Goal: Task Accomplishment & Management: Manage account settings

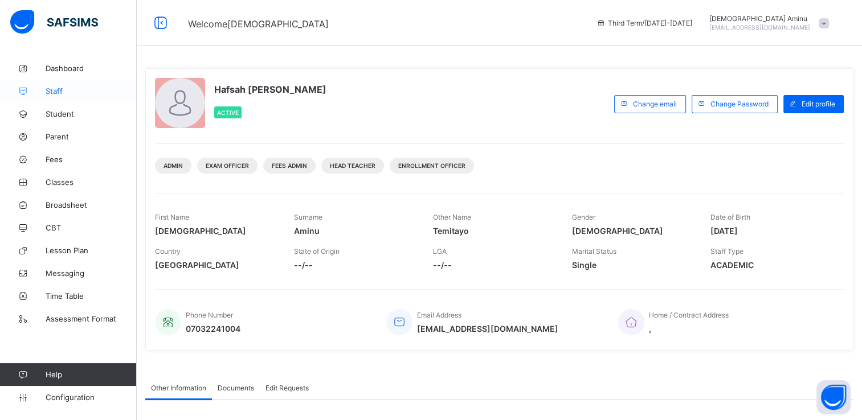
click at [50, 91] on span "Staff" at bounding box center [91, 91] width 91 height 9
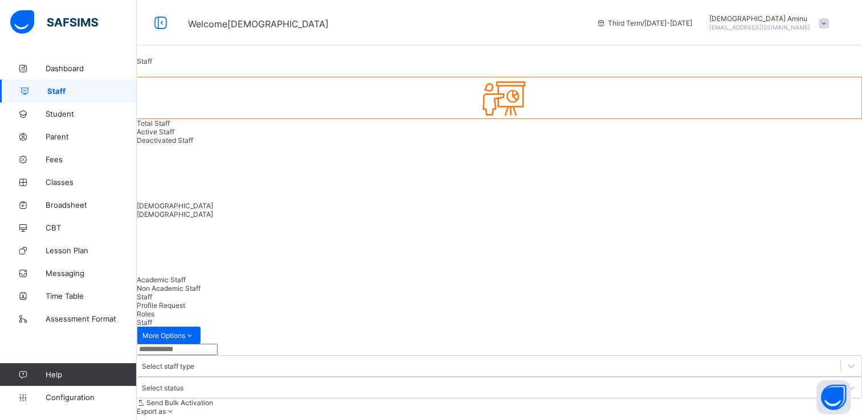
click at [218, 344] on input "text" at bounding box center [177, 349] width 81 height 11
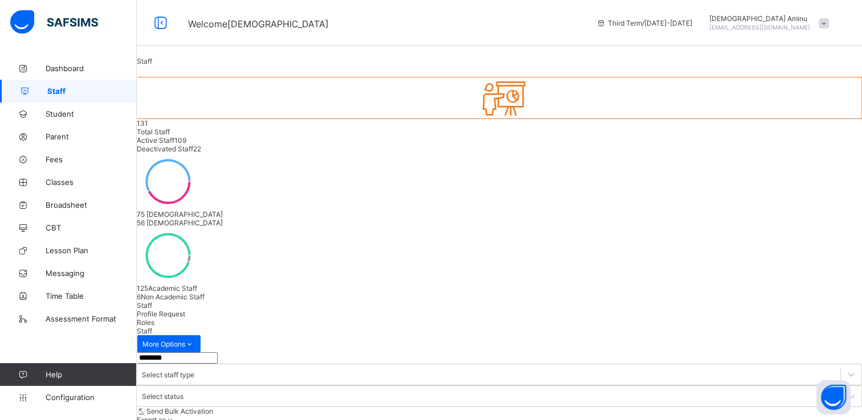
scroll to position [50, 0]
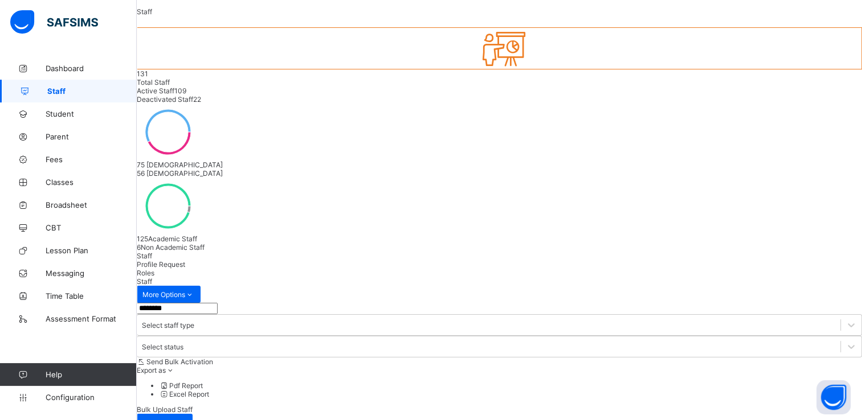
type input "********"
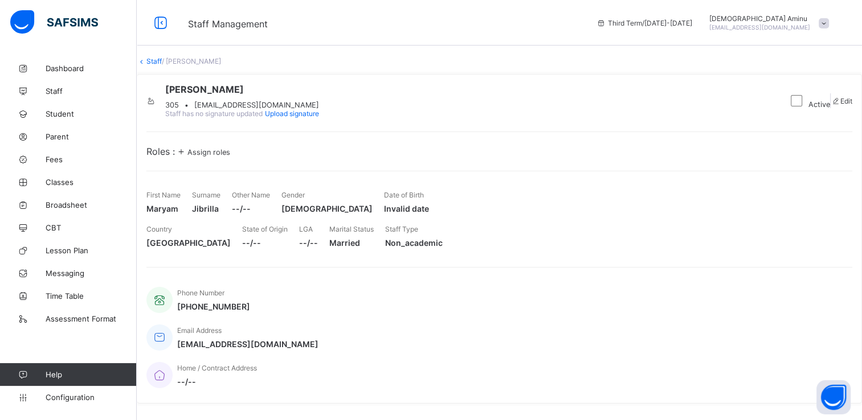
click at [230, 157] on span "Assign roles" at bounding box center [208, 152] width 43 height 9
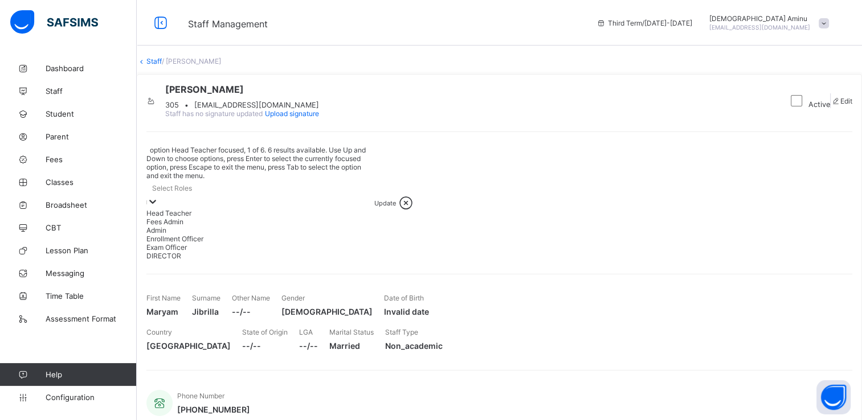
click at [158, 203] on div at bounding box center [152, 202] width 11 height 13
click at [271, 243] on div "Enrollment Officer" at bounding box center [260, 239] width 228 height 9
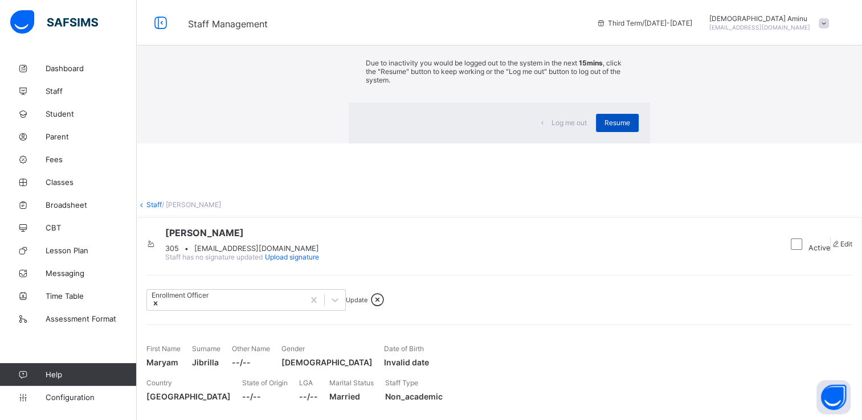
click at [604, 127] on span "Resume" at bounding box center [617, 122] width 26 height 9
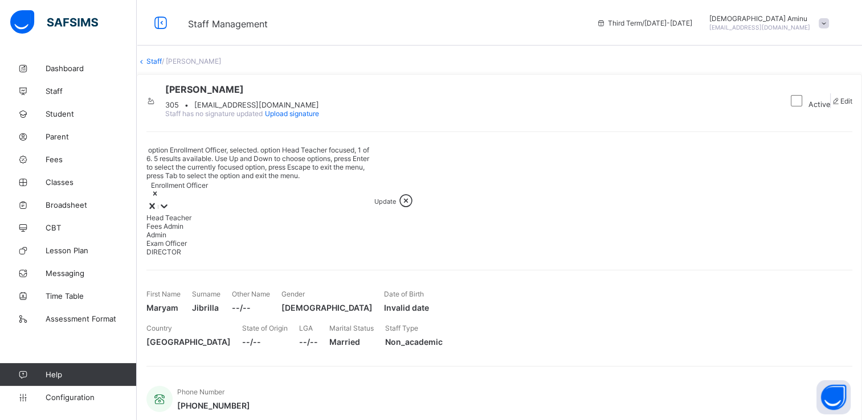
click at [170, 207] on icon at bounding box center [163, 205] width 11 height 11
click at [228, 231] on div "Fees Admin" at bounding box center [260, 226] width 228 height 9
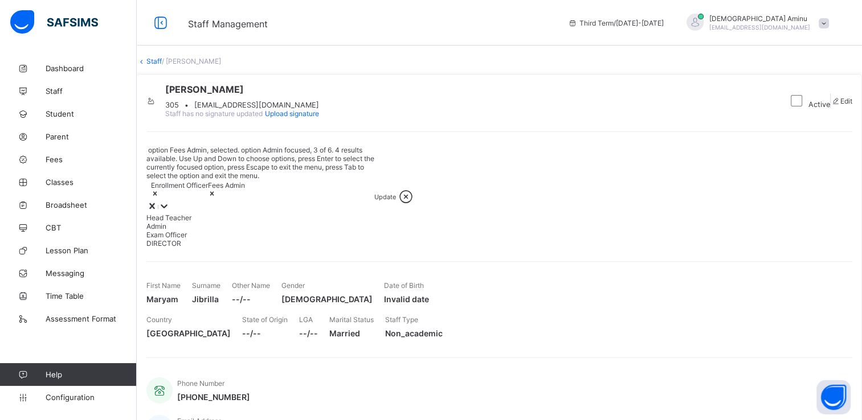
click at [208, 231] on div "Admin" at bounding box center [260, 226] width 228 height 9
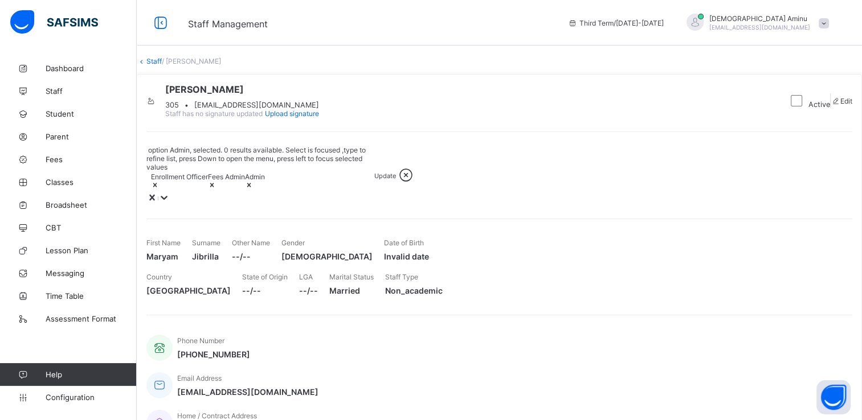
click at [170, 203] on icon at bounding box center [163, 197] width 11 height 11
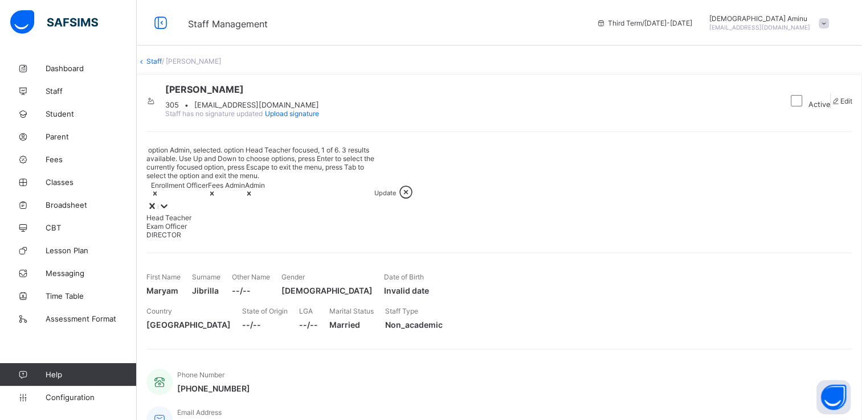
click at [170, 206] on icon at bounding box center [163, 205] width 11 height 11
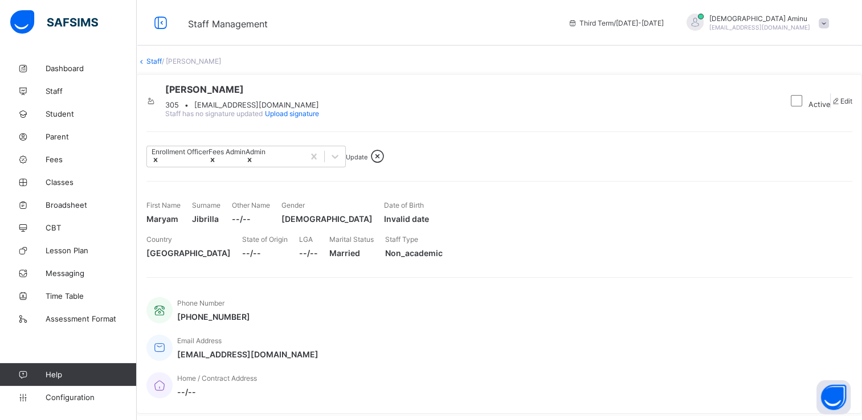
click at [367, 161] on span "Update" at bounding box center [357, 157] width 22 height 8
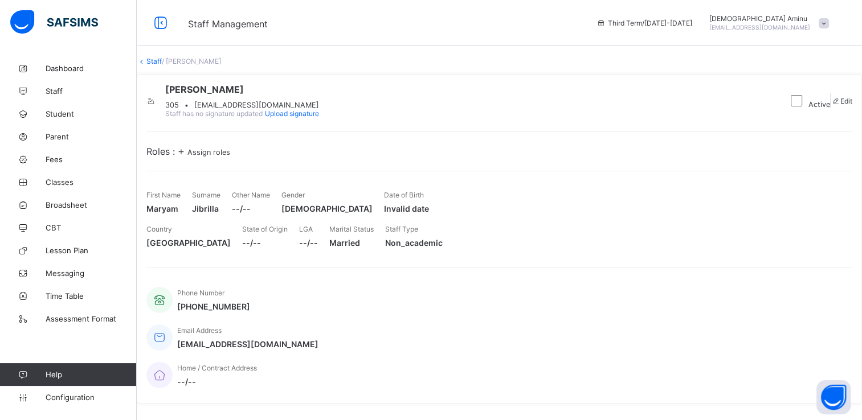
click at [162, 65] on link "Staff" at bounding box center [153, 61] width 15 height 9
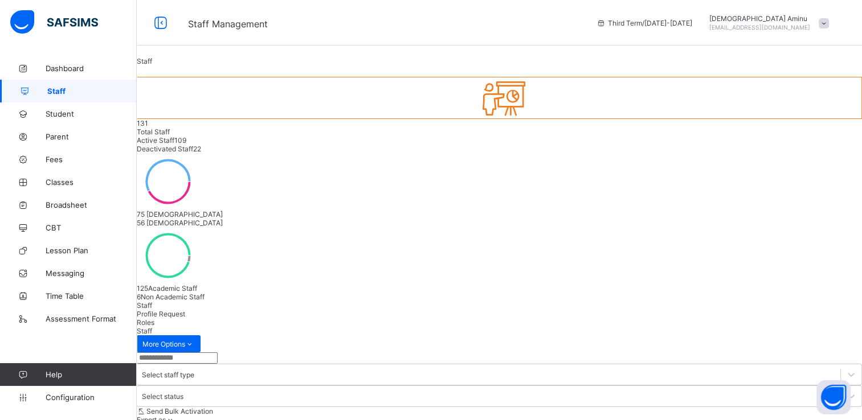
click at [218, 352] on input "text" at bounding box center [177, 357] width 81 height 11
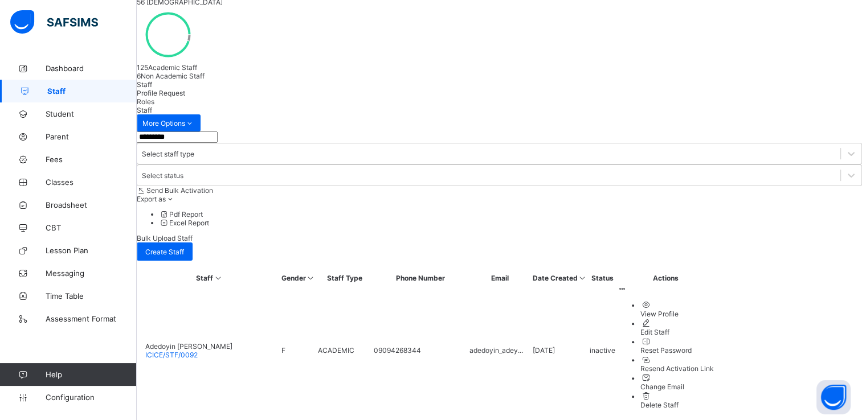
scroll to position [238, 0]
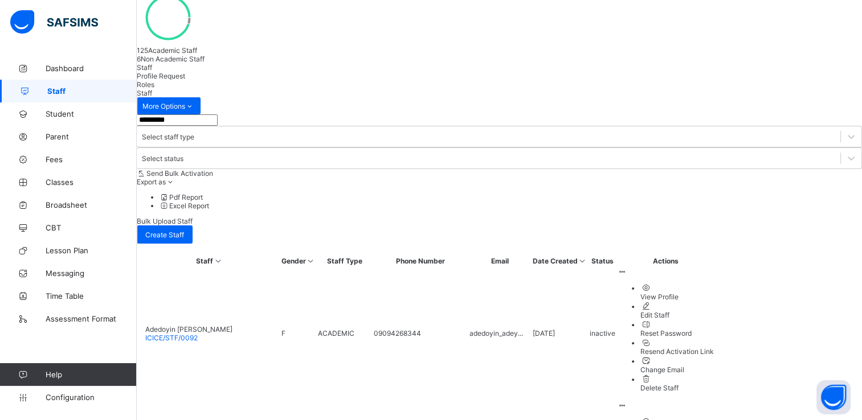
type input "*********"
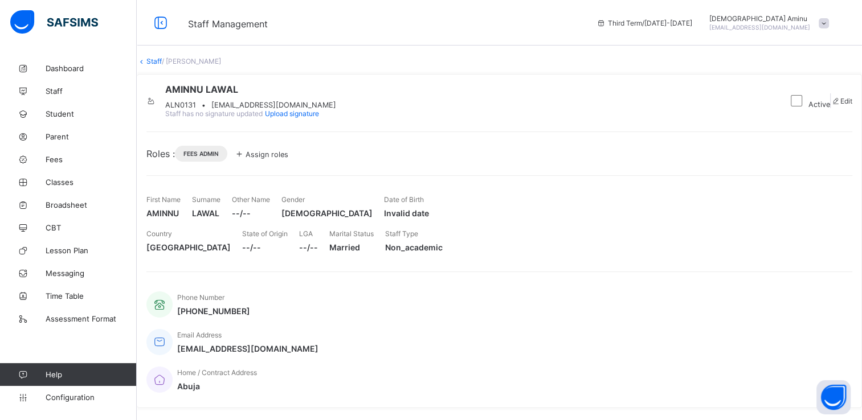
click at [288, 159] on span "Assign roles" at bounding box center [266, 154] width 43 height 9
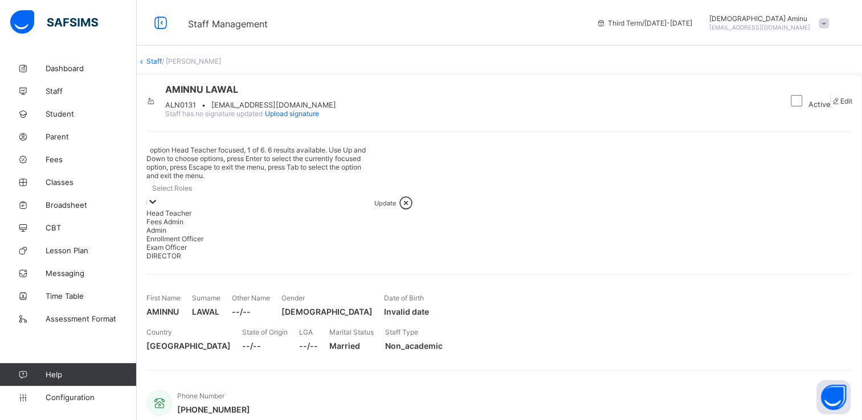
click at [158, 203] on icon at bounding box center [152, 201] width 11 height 11
click at [219, 226] on div "Fees Admin" at bounding box center [260, 222] width 228 height 9
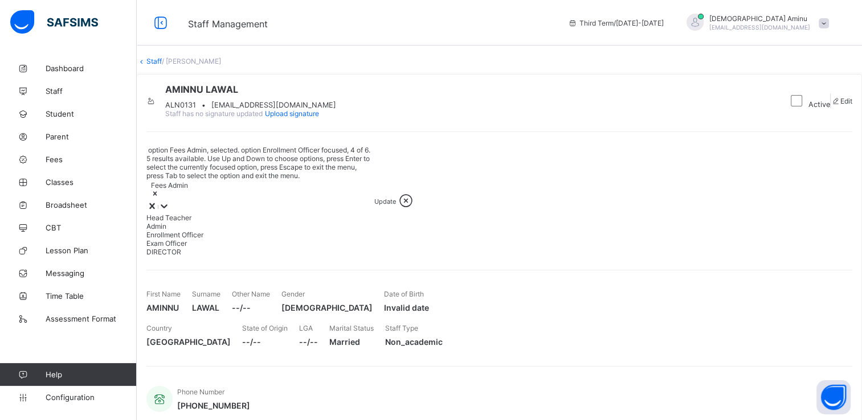
click at [219, 239] on div "Enrollment Officer" at bounding box center [260, 235] width 228 height 9
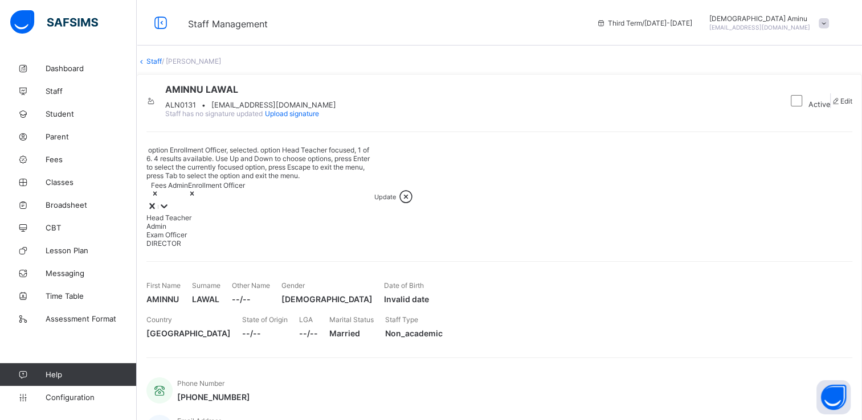
click at [396, 201] on span "Update" at bounding box center [385, 197] width 22 height 8
